Goal: Task Accomplishment & Management: Use online tool/utility

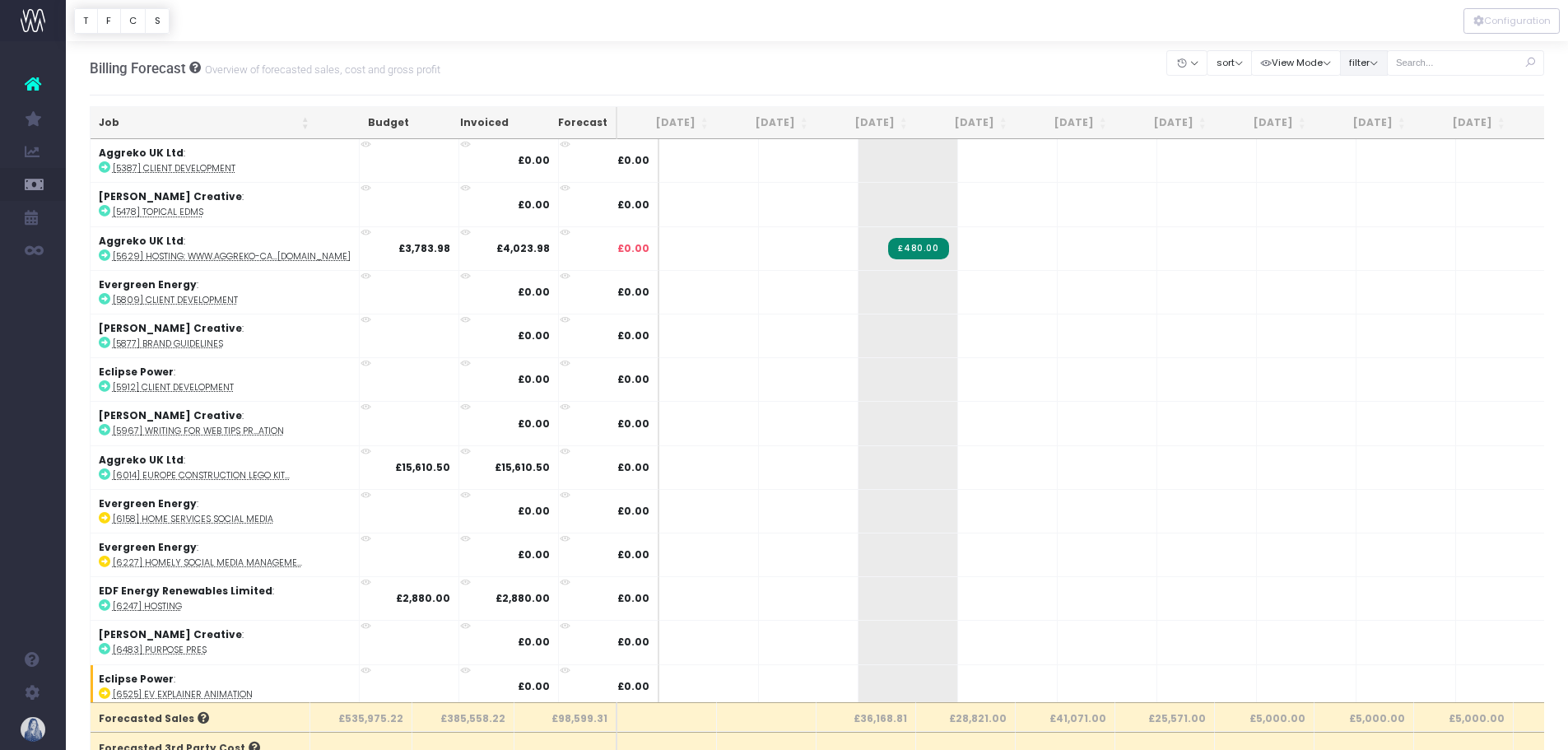
click at [1378, 65] on button "filter" at bounding box center [1364, 63] width 48 height 25
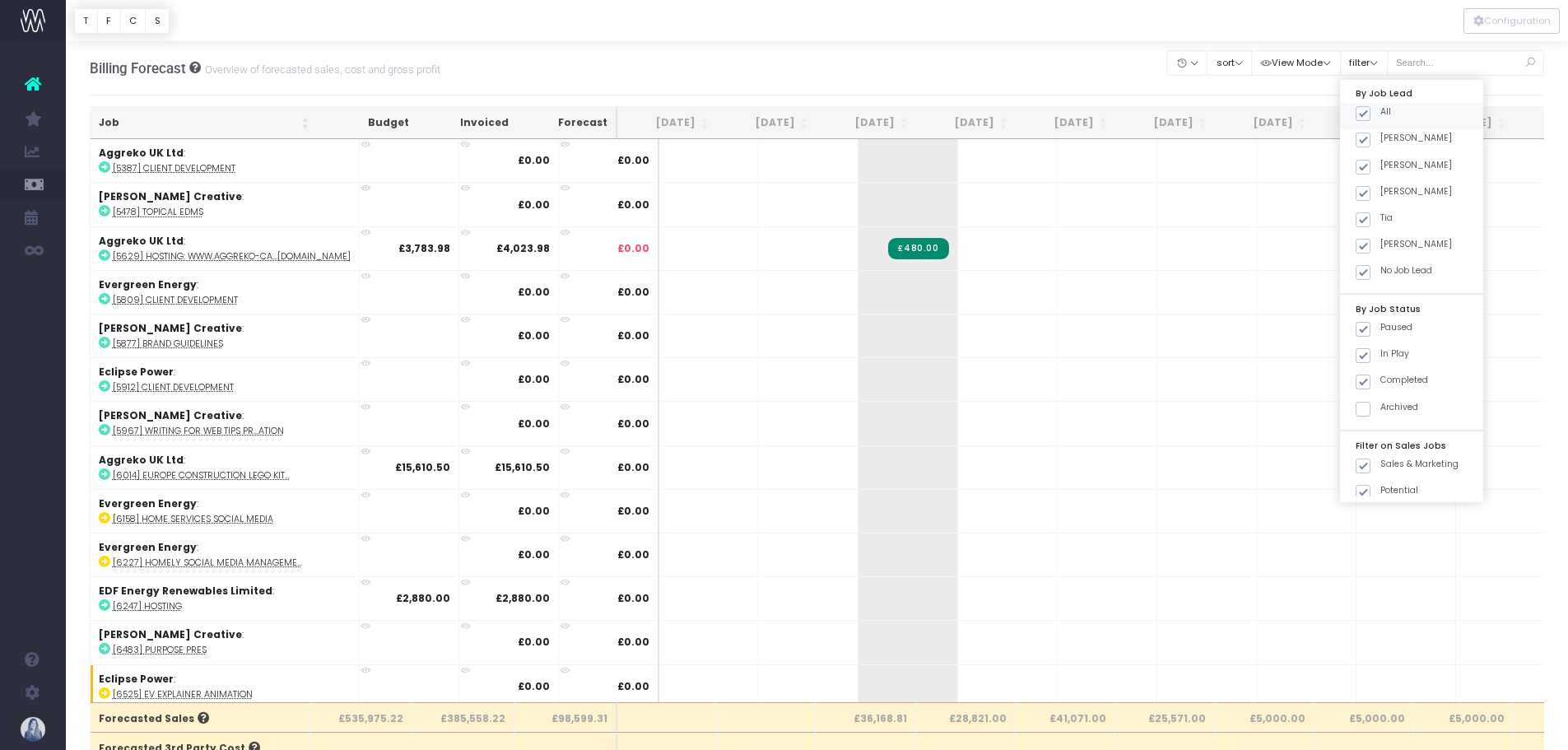
click at [1368, 107] on span at bounding box center [1363, 113] width 15 height 15
click at [1380, 107] on input "All" at bounding box center [1385, 110] width 10 height 10
checkbox input "false"
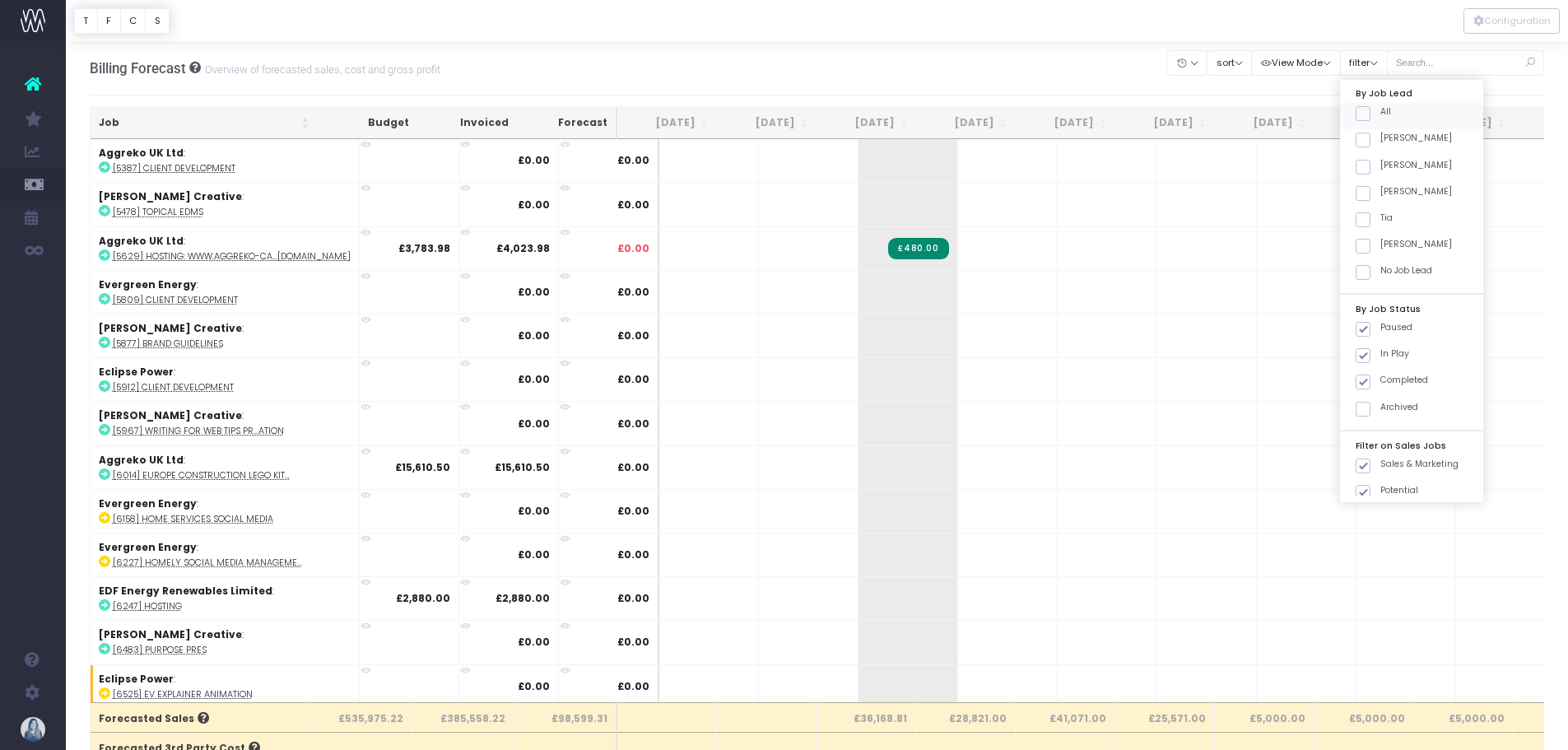
checkbox input "false"
click at [1362, 141] on span at bounding box center [1363, 139] width 15 height 15
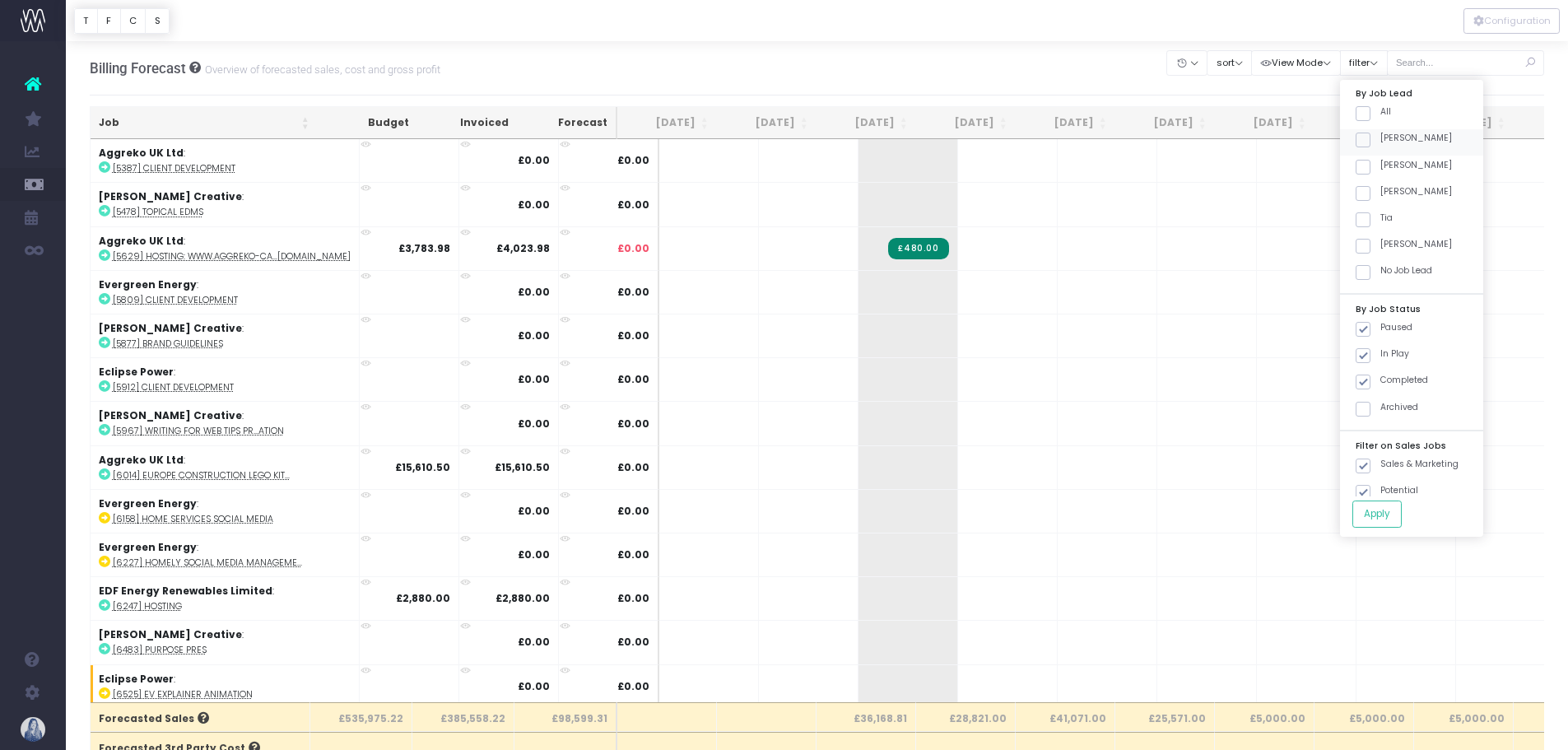
click at [1380, 141] on input "[PERSON_NAME]" at bounding box center [1385, 137] width 10 height 10
checkbox input "true"
click at [1388, 507] on button "Apply" at bounding box center [1377, 513] width 50 height 27
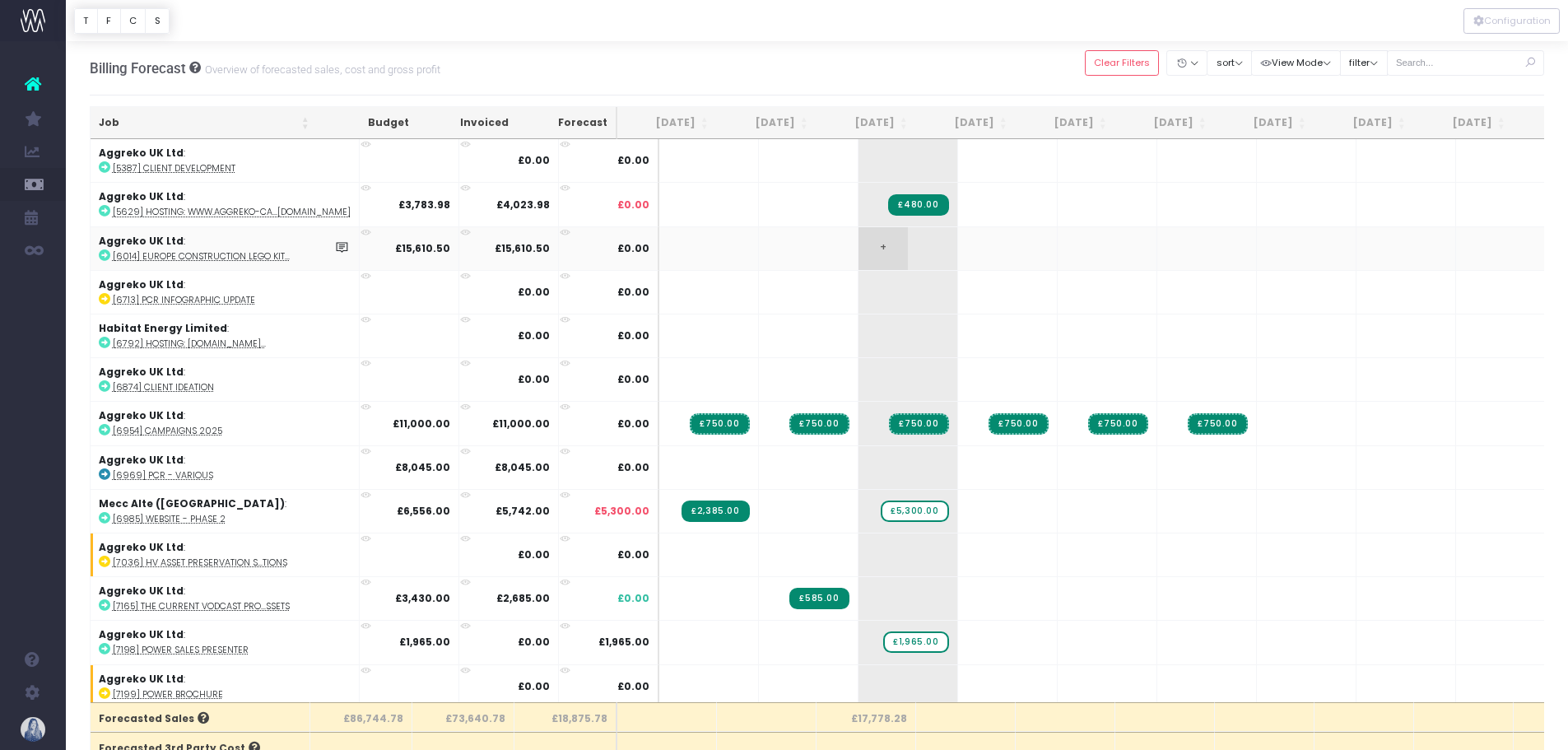
click at [859, 249] on span "+" at bounding box center [883, 248] width 50 height 43
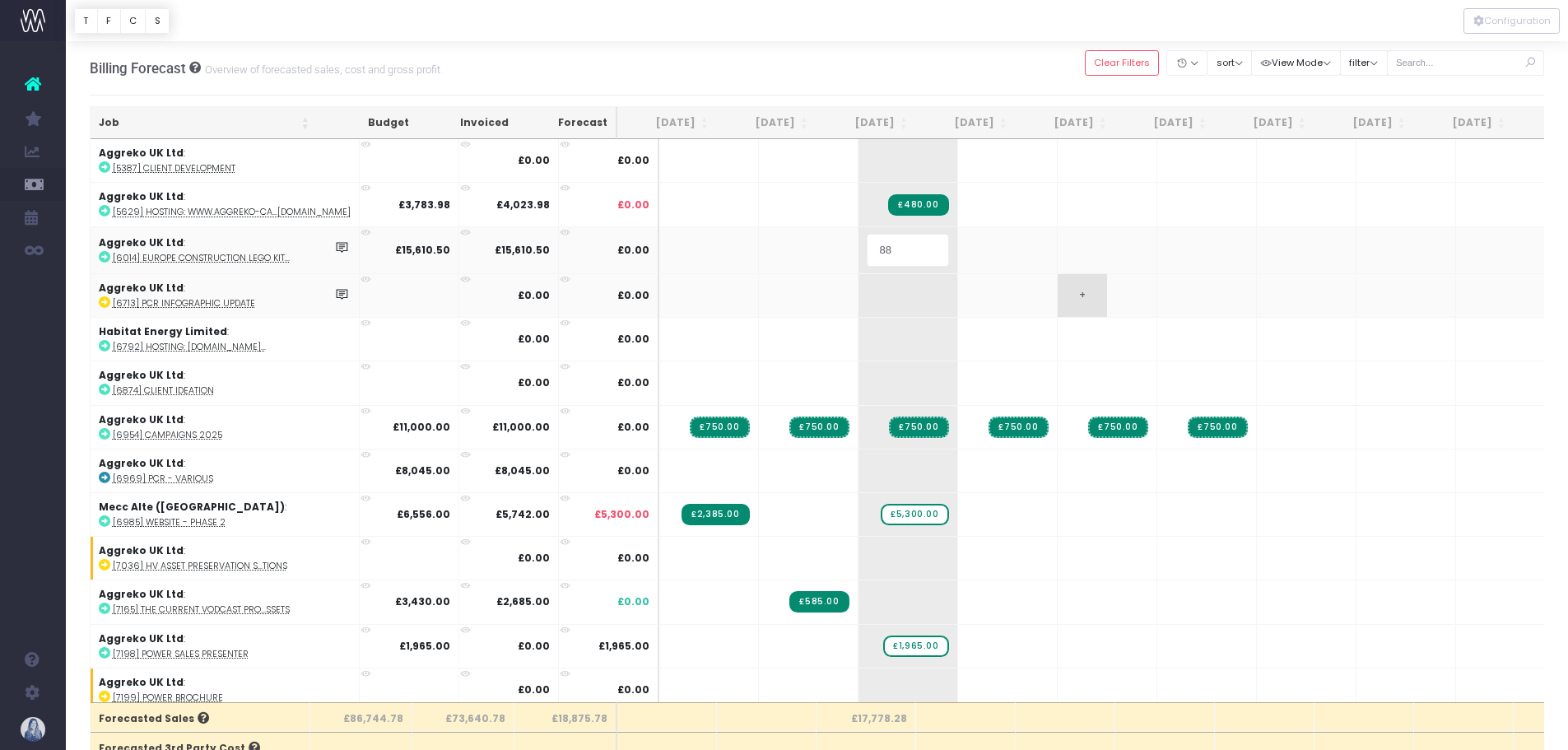
type input "885"
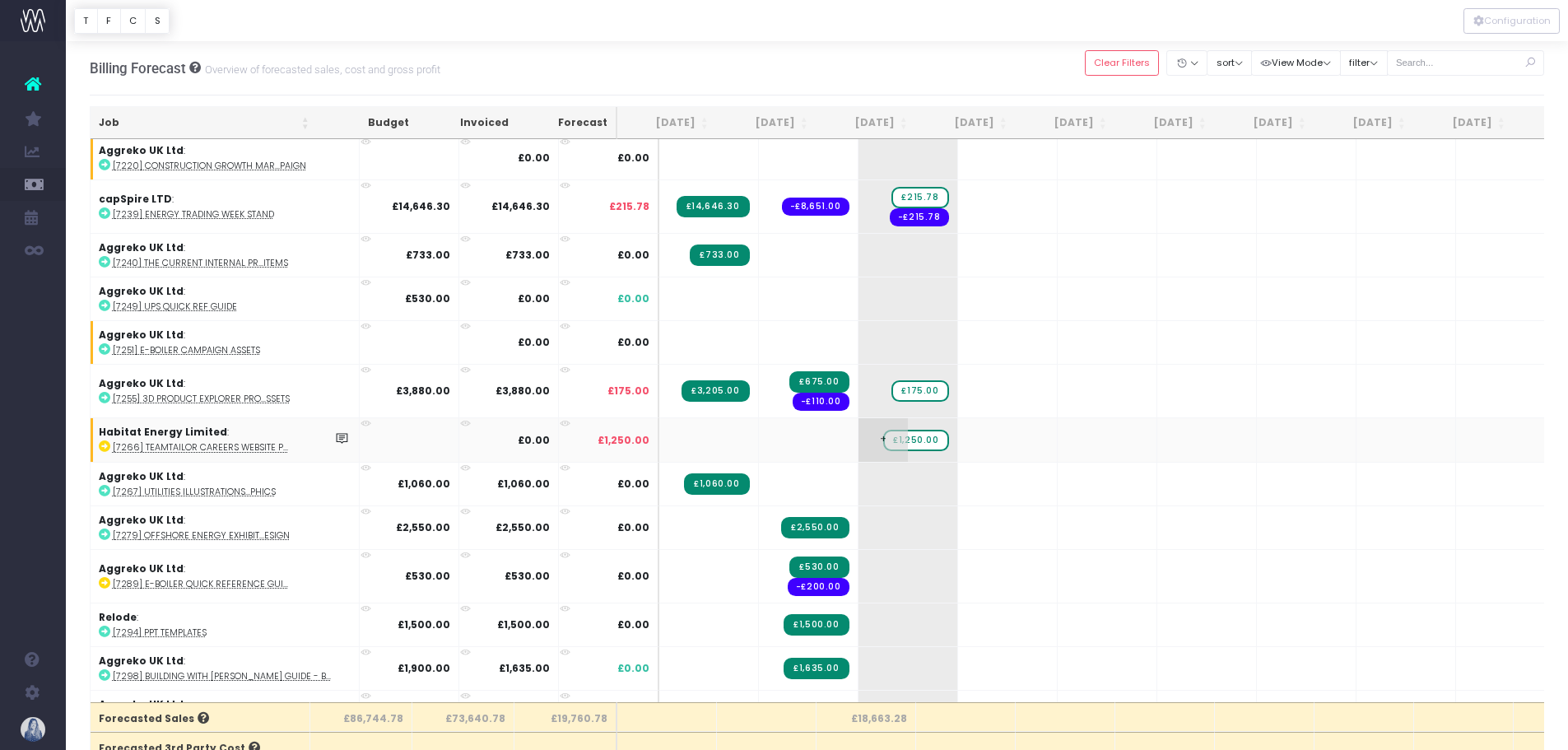
scroll to position [576, 0]
